Goal: Obtain resource: Obtain resource

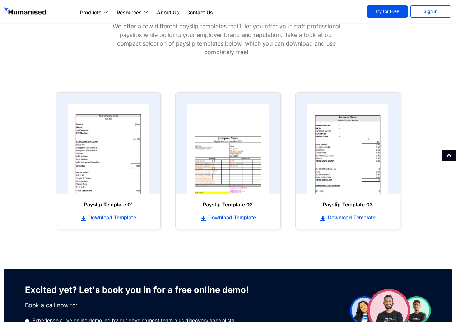
scroll to position [298, 0]
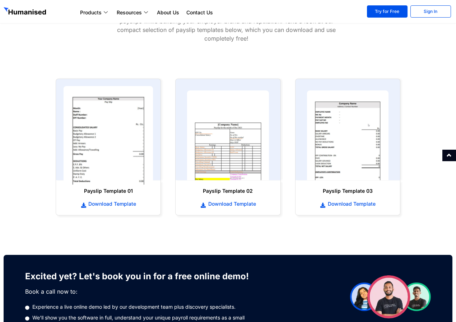
click at [77, 148] on img at bounding box center [108, 135] width 90 height 99
click at [91, 147] on img at bounding box center [108, 135] width 90 height 99
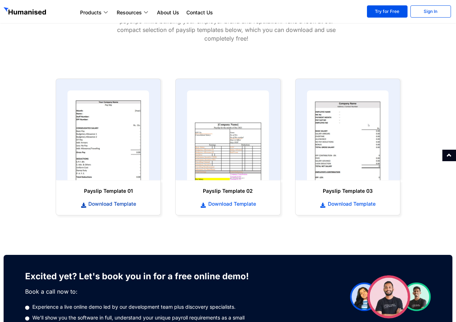
click at [95, 203] on span "Download Template" at bounding box center [111, 203] width 50 height 7
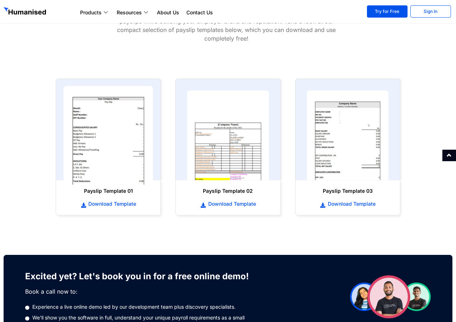
click at [95, 154] on img at bounding box center [108, 135] width 90 height 99
click at [81, 133] on img at bounding box center [108, 135] width 90 height 99
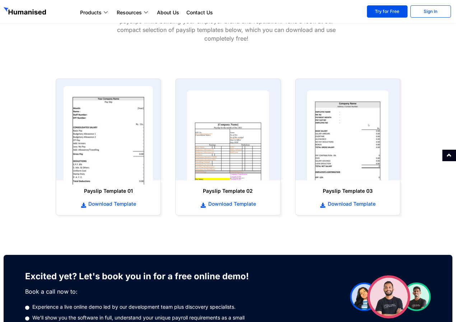
click at [81, 133] on img at bounding box center [108, 135] width 90 height 99
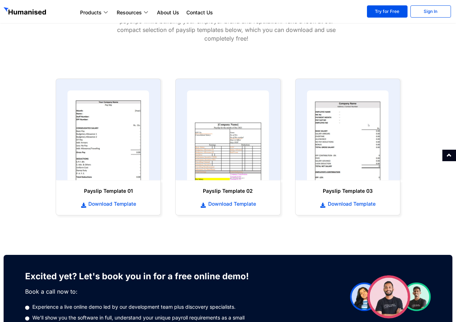
click at [154, 128] on section at bounding box center [108, 130] width 105 height 102
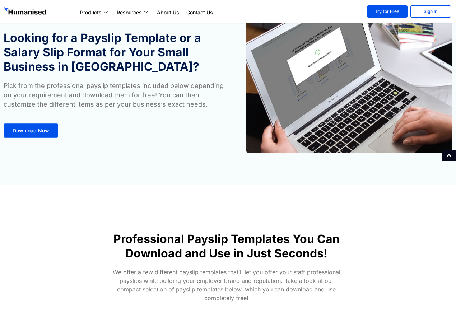
scroll to position [0, 0]
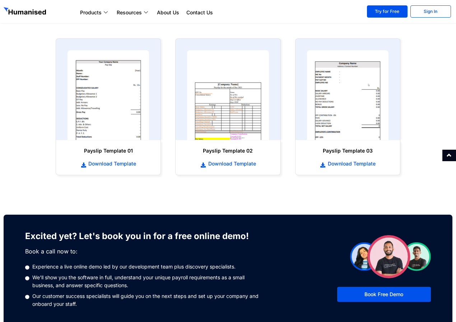
scroll to position [298, 0]
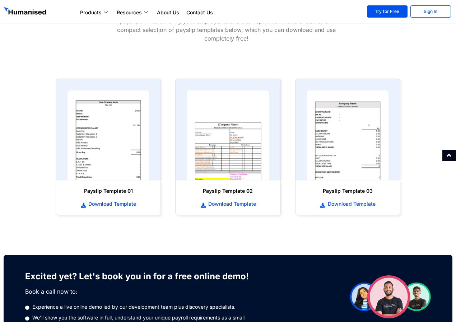
drag, startPoint x: 0, startPoint y: 0, endPoint x: 459, endPoint y: 224, distance: 510.5
click at [455, 224] on html "Products Payroll Process staff payroll on time accurately with Humanised Payrol…" at bounding box center [228, 124] width 456 height 845
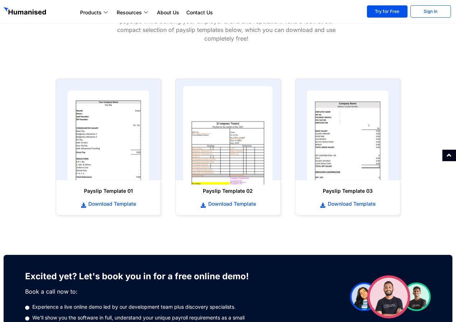
click at [210, 159] on img at bounding box center [228, 135] width 90 height 99
click at [208, 176] on img at bounding box center [228, 135] width 90 height 99
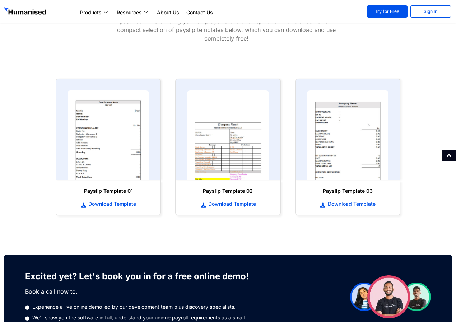
click at [210, 191] on h6 "Payslip Template 02" at bounding box center [228, 190] width 90 height 7
click at [232, 193] on h6 "Payslip Template 02" at bounding box center [228, 190] width 90 height 7
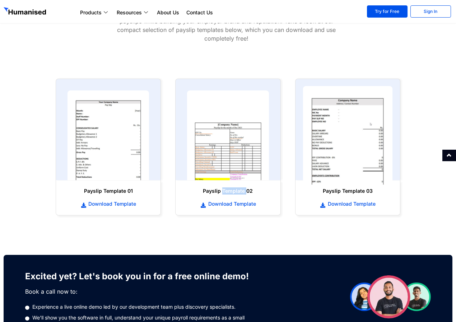
click at [345, 166] on img at bounding box center [347, 135] width 90 height 99
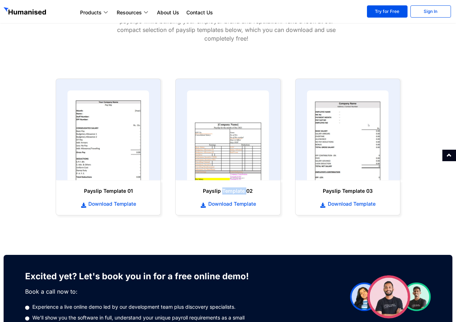
click at [451, 152] on span at bounding box center [448, 154] width 5 height 5
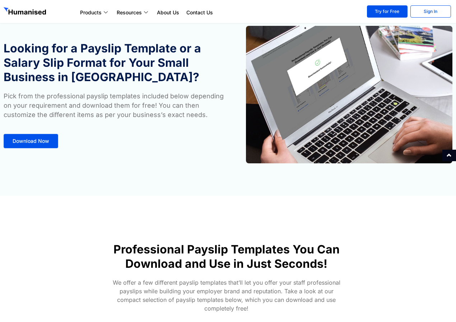
scroll to position [0, 0]
